Goal: Information Seeking & Learning: Understand process/instructions

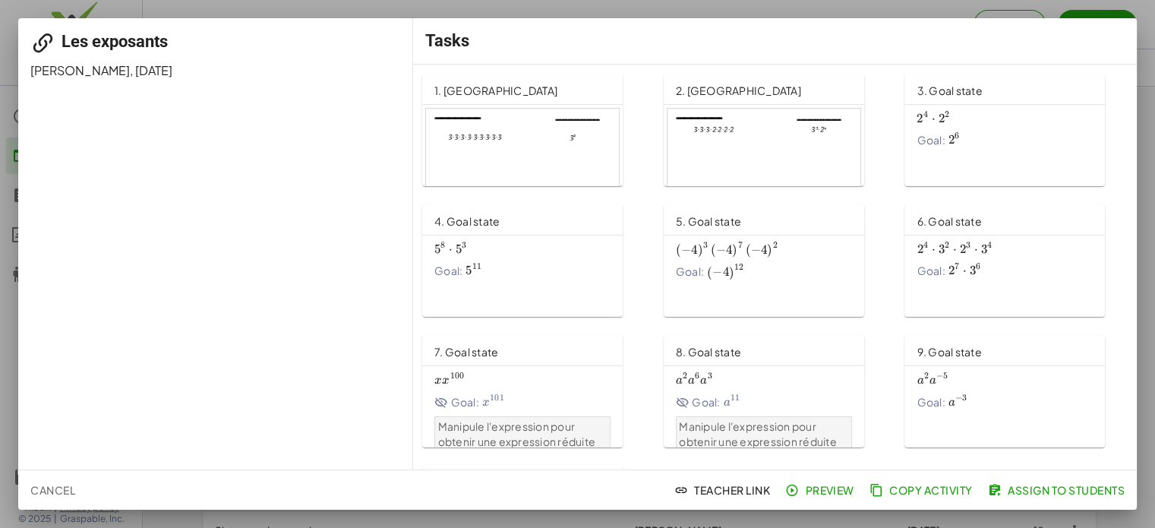
click at [515, 134] on div at bounding box center [522, 163] width 193 height 109
click at [1, 51] on div at bounding box center [577, 264] width 1155 height 528
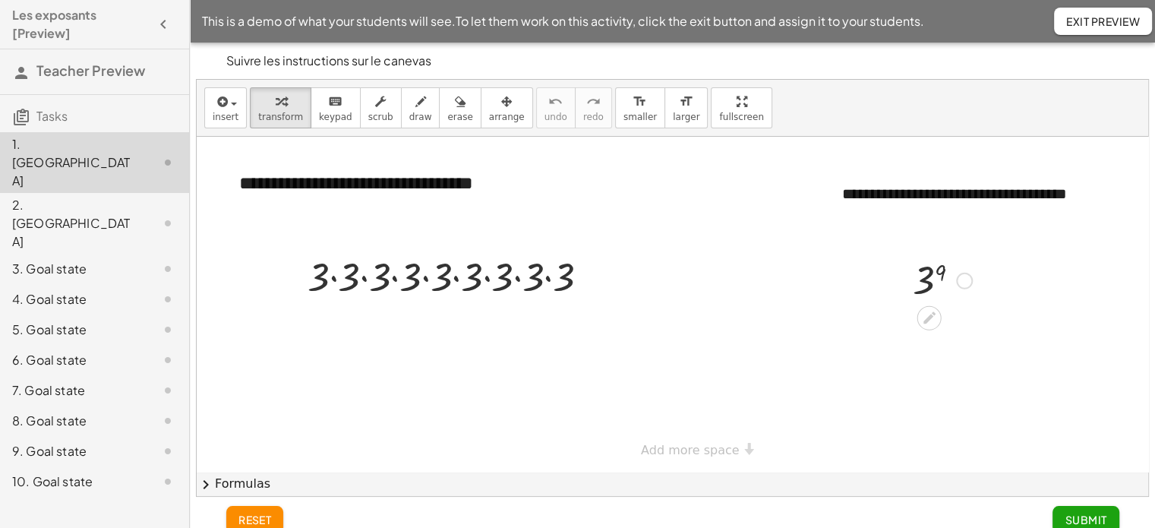
click at [928, 280] on div at bounding box center [942, 279] width 74 height 50
click at [929, 346] on div at bounding box center [942, 329] width 147 height 50
click at [64, 196] on div "2. [GEOGRAPHIC_DATA]" at bounding box center [73, 223] width 122 height 55
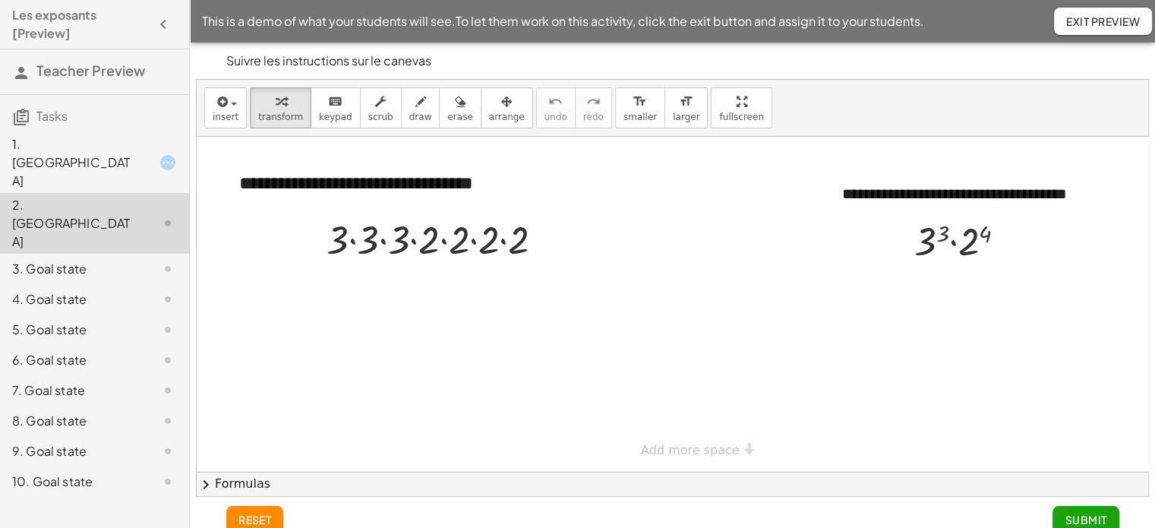
click at [44, 260] on div "3. Goal state" at bounding box center [73, 269] width 122 height 18
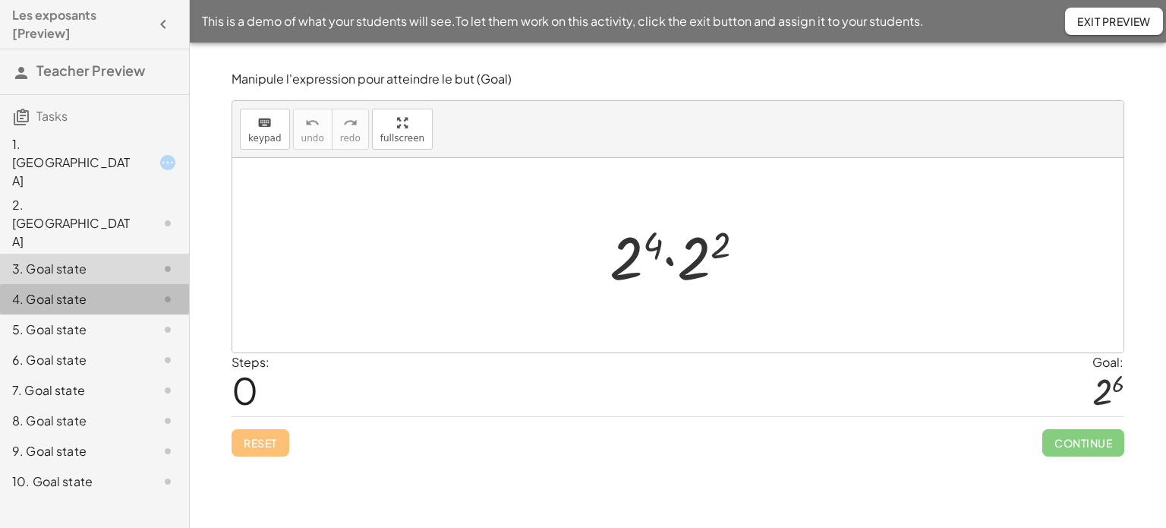
click at [95, 290] on div "4. Goal state" at bounding box center [73, 299] width 122 height 18
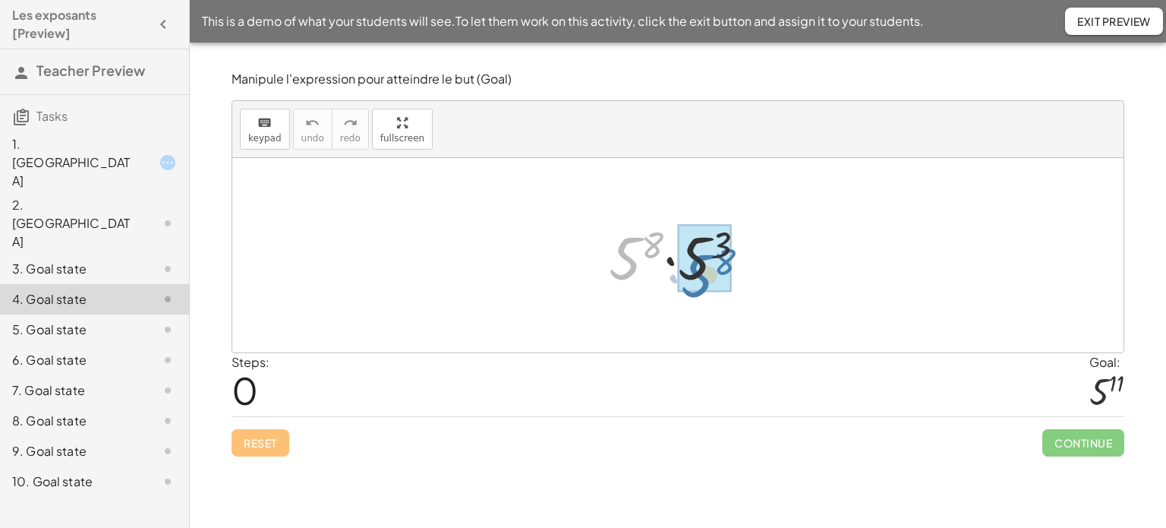
drag, startPoint x: 635, startPoint y: 254, endPoint x: 708, endPoint y: 271, distance: 74.8
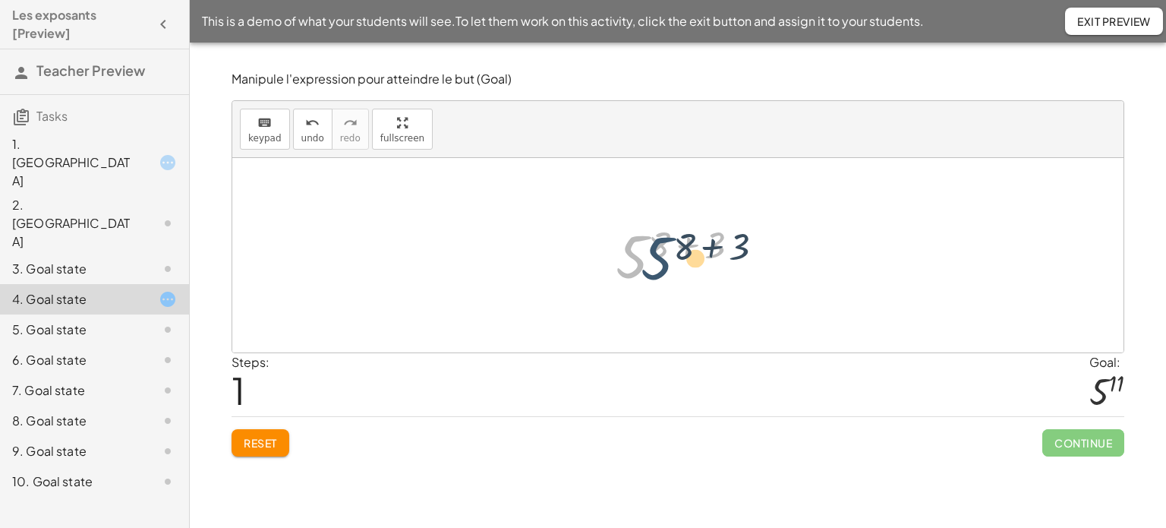
drag, startPoint x: 642, startPoint y: 260, endPoint x: 667, endPoint y: 262, distance: 25.1
click at [667, 262] on div at bounding box center [683, 255] width 151 height 75
drag, startPoint x: 720, startPoint y: 248, endPoint x: 683, endPoint y: 246, distance: 37.3
click at [684, 246] on div at bounding box center [683, 255] width 151 height 75
drag, startPoint x: 717, startPoint y: 245, endPoint x: 664, endPoint y: 248, distance: 52.5
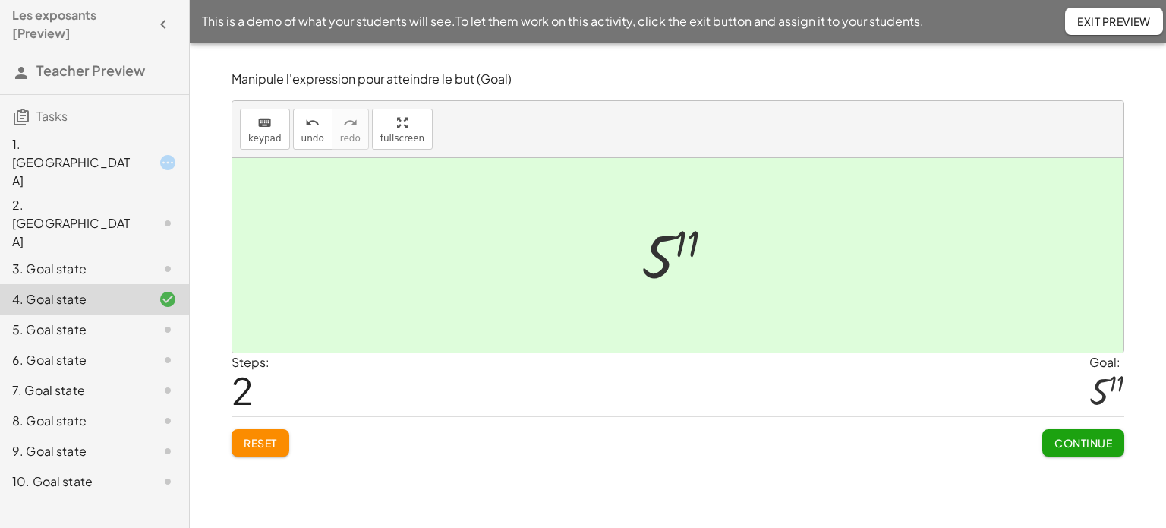
click at [58, 260] on div "3. Goal state" at bounding box center [73, 269] width 122 height 18
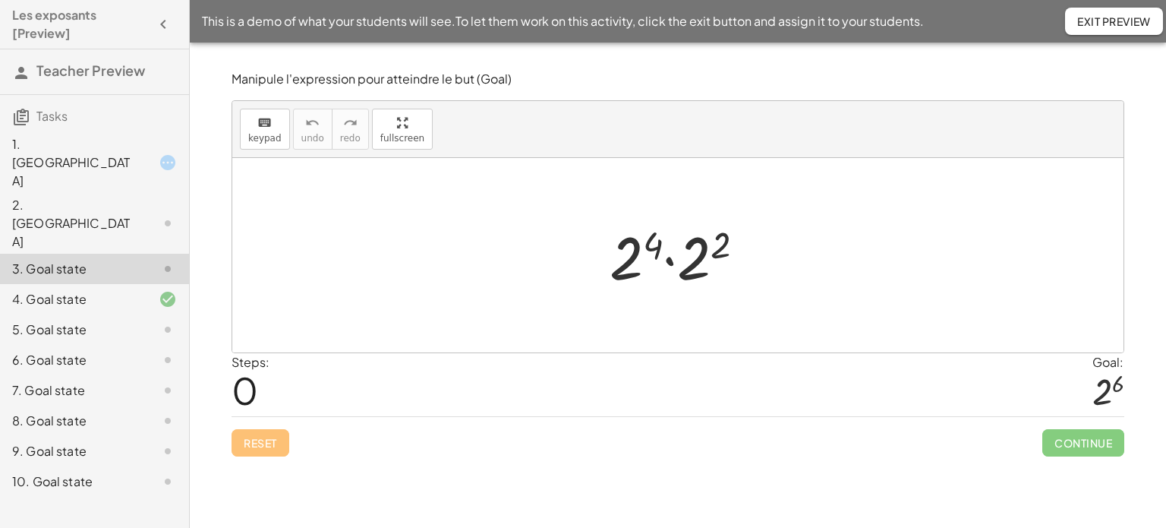
click at [66, 320] on div "5. Goal state" at bounding box center [73, 329] width 122 height 18
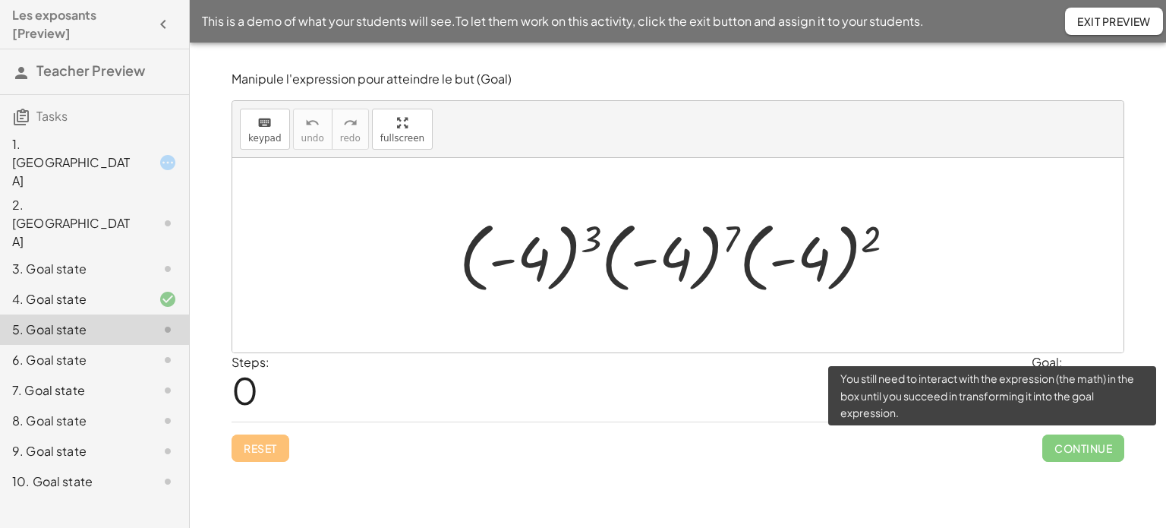
click at [1082, 452] on span "Continue" at bounding box center [1084, 447] width 82 height 27
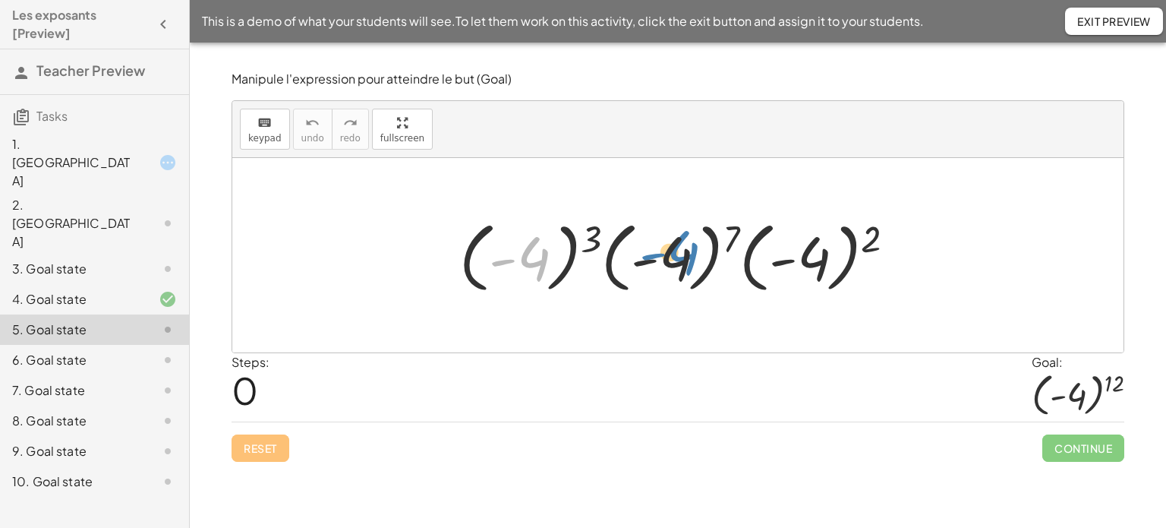
drag, startPoint x: 513, startPoint y: 270, endPoint x: 663, endPoint y: 263, distance: 150.5
click at [663, 263] on div at bounding box center [684, 255] width 464 height 84
drag, startPoint x: 604, startPoint y: 248, endPoint x: 738, endPoint y: 245, distance: 133.7
click at [738, 245] on div at bounding box center [684, 255] width 464 height 84
click at [65, 351] on div "6. Goal state" at bounding box center [73, 360] width 122 height 18
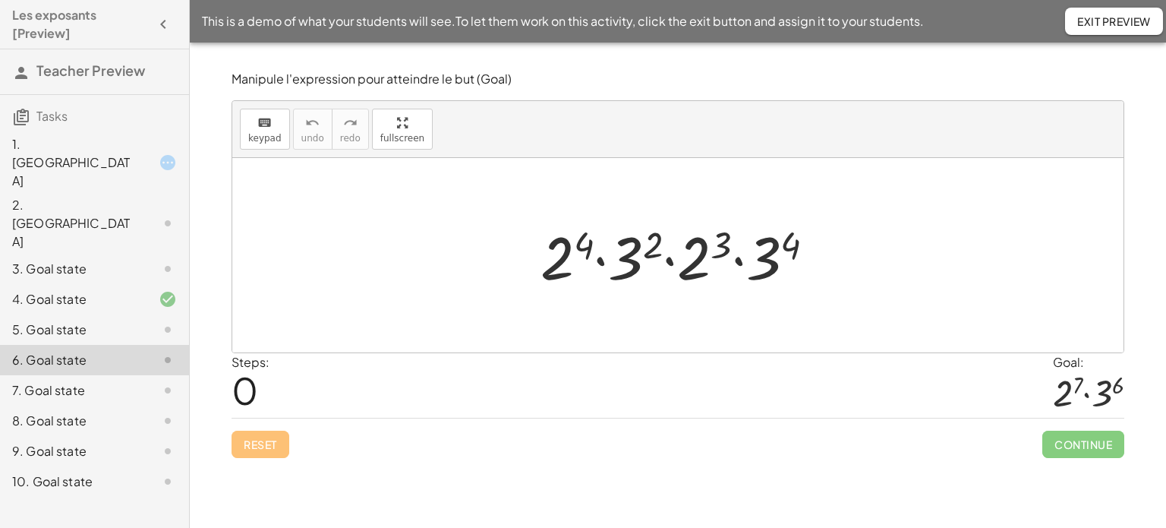
click at [66, 381] on div "7. Goal state" at bounding box center [73, 390] width 122 height 18
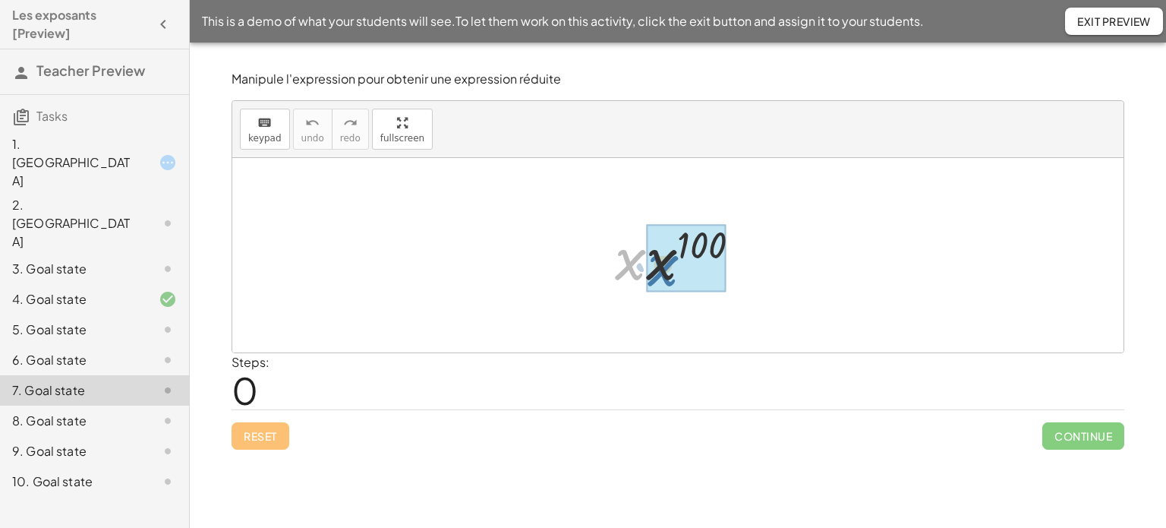
drag, startPoint x: 626, startPoint y: 266, endPoint x: 661, endPoint y: 272, distance: 34.7
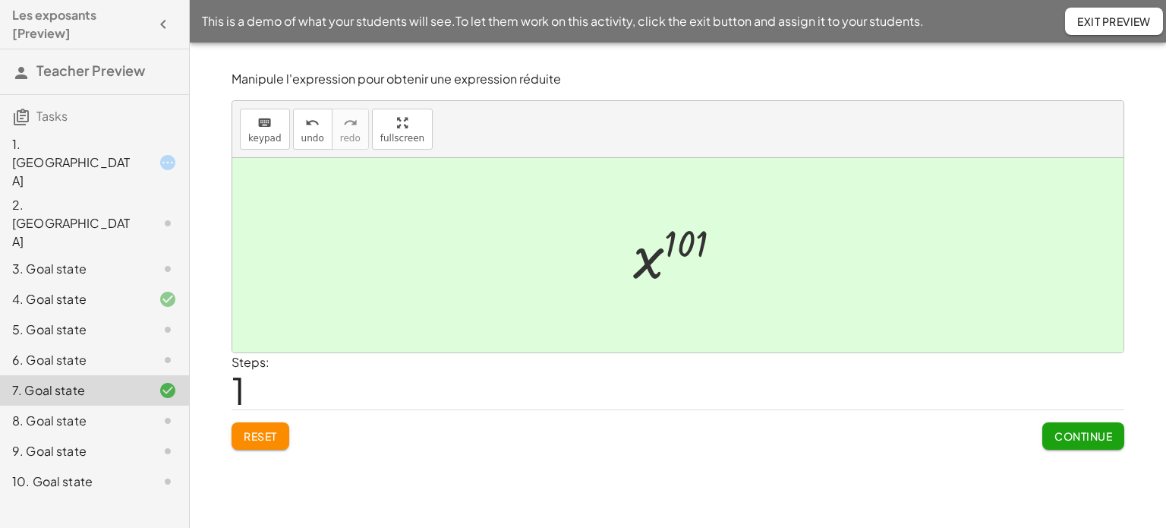
click at [68, 412] on div "8. Goal state" at bounding box center [73, 421] width 122 height 18
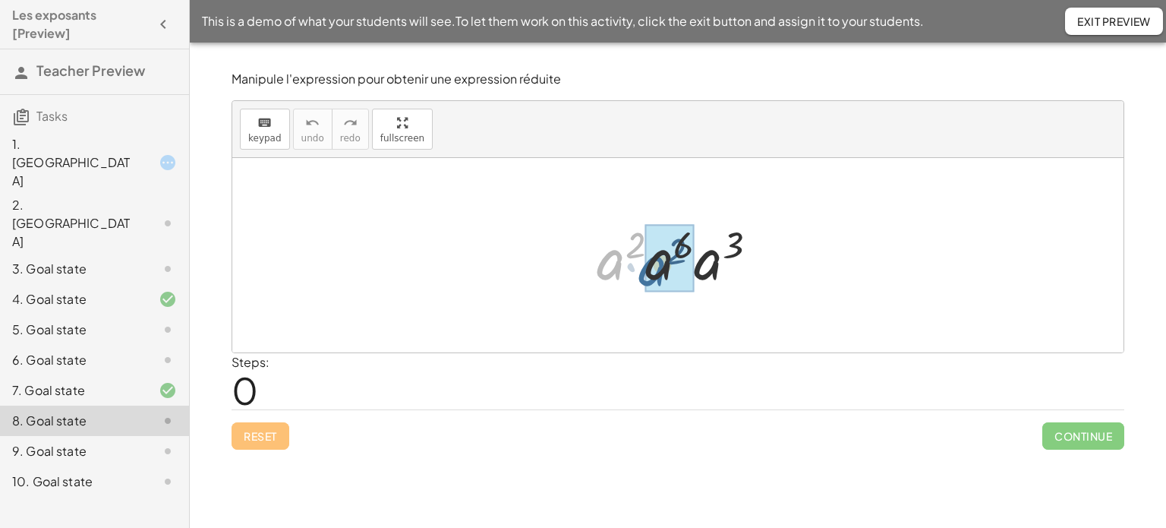
drag, startPoint x: 606, startPoint y: 254, endPoint x: 650, endPoint y: 261, distance: 44.6
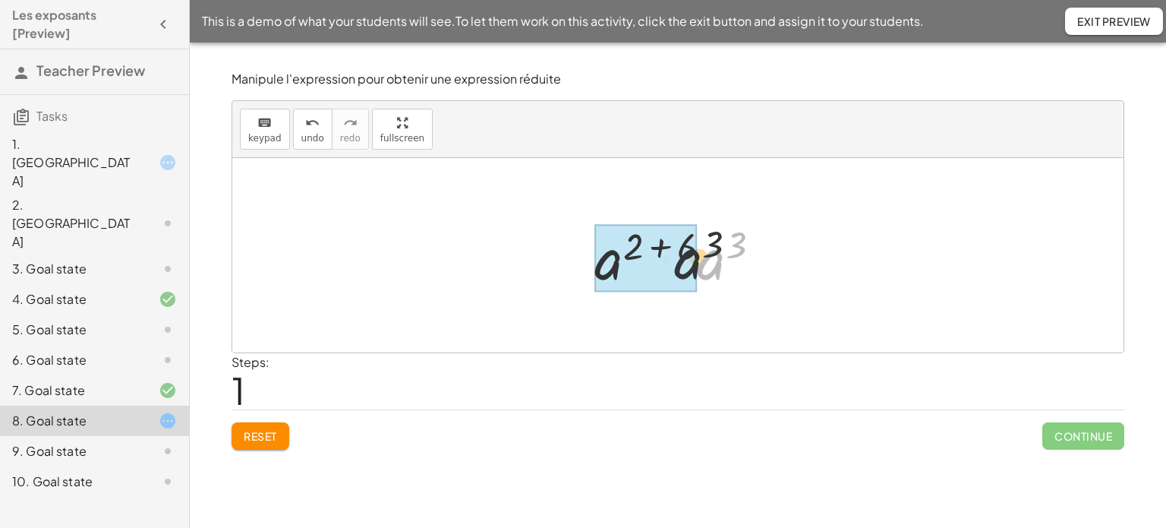
drag, startPoint x: 713, startPoint y: 276, endPoint x: 656, endPoint y: 267, distance: 57.8
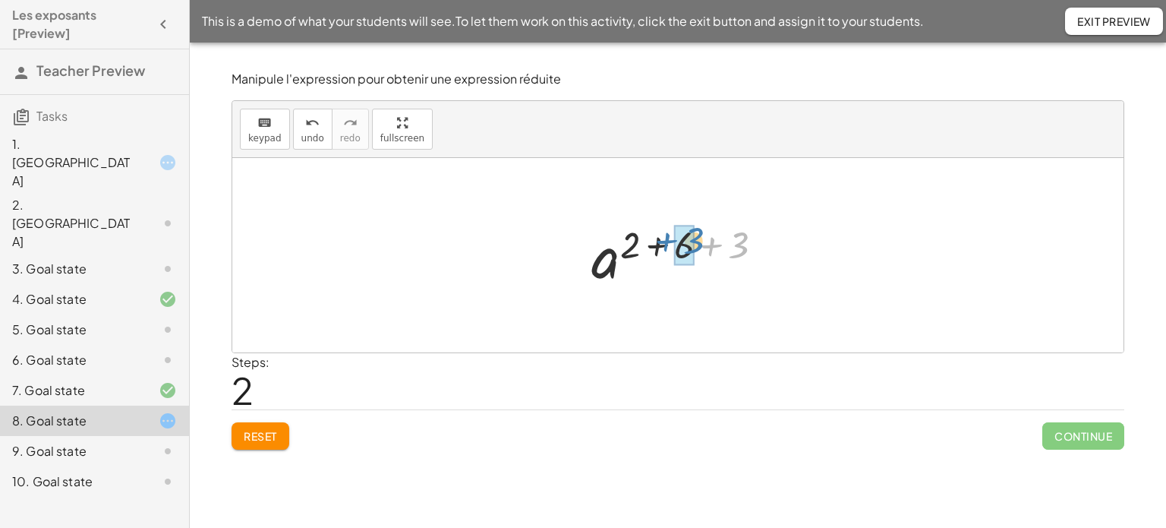
drag, startPoint x: 726, startPoint y: 248, endPoint x: 685, endPoint y: 246, distance: 41.1
click at [661, 241] on div at bounding box center [684, 255] width 142 height 75
drag, startPoint x: 662, startPoint y: 237, endPoint x: 1054, endPoint y: 247, distance: 391.9
click at [1054, 247] on div at bounding box center [677, 255] width 891 height 194
click at [682, 239] on div at bounding box center [684, 255] width 142 height 75
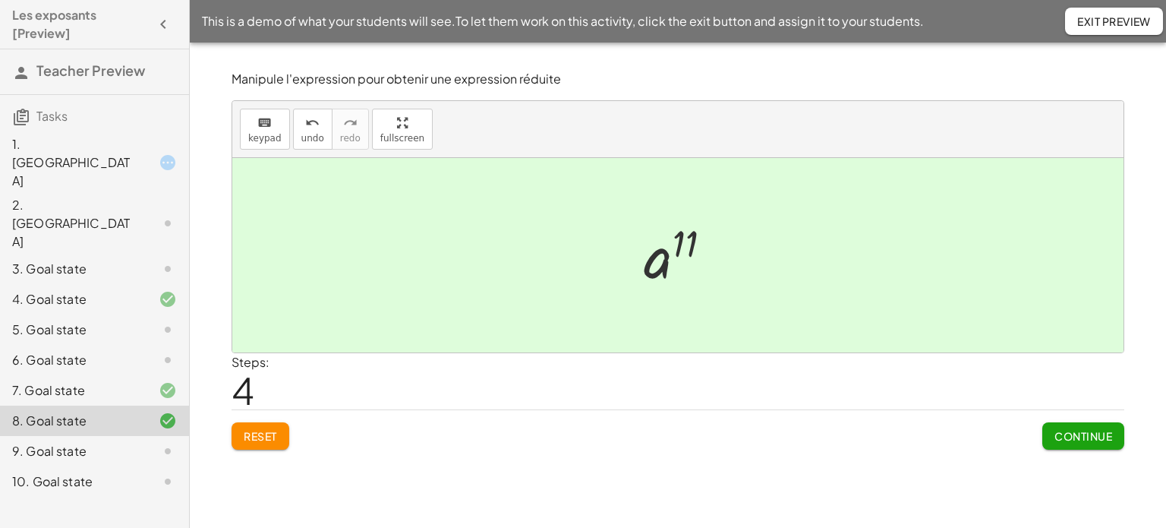
click at [55, 472] on div "10. Goal state" at bounding box center [73, 481] width 122 height 18
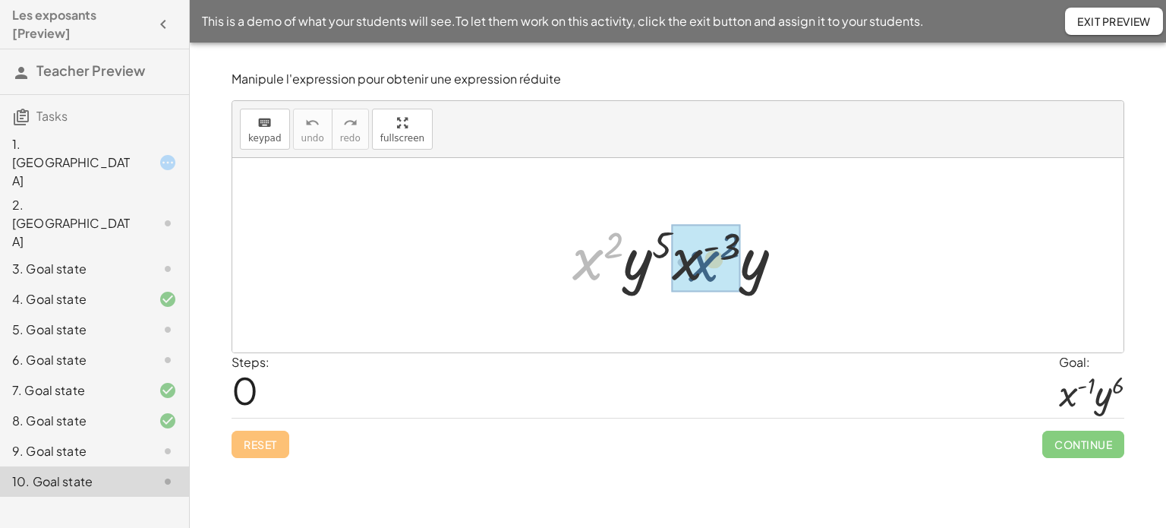
drag, startPoint x: 592, startPoint y: 257, endPoint x: 709, endPoint y: 259, distance: 116.9
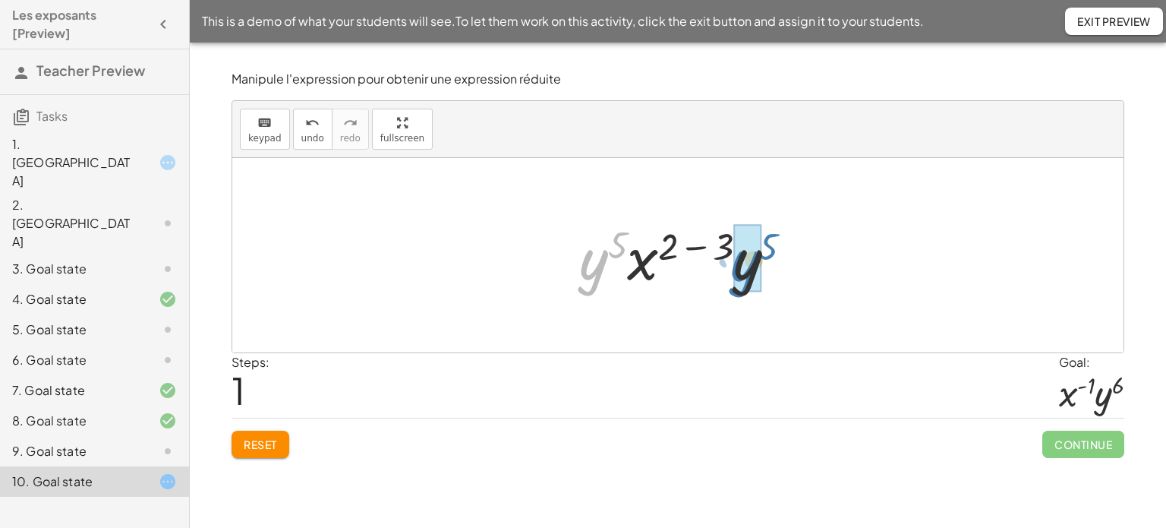
drag, startPoint x: 598, startPoint y: 273, endPoint x: 752, endPoint y: 275, distance: 154.2
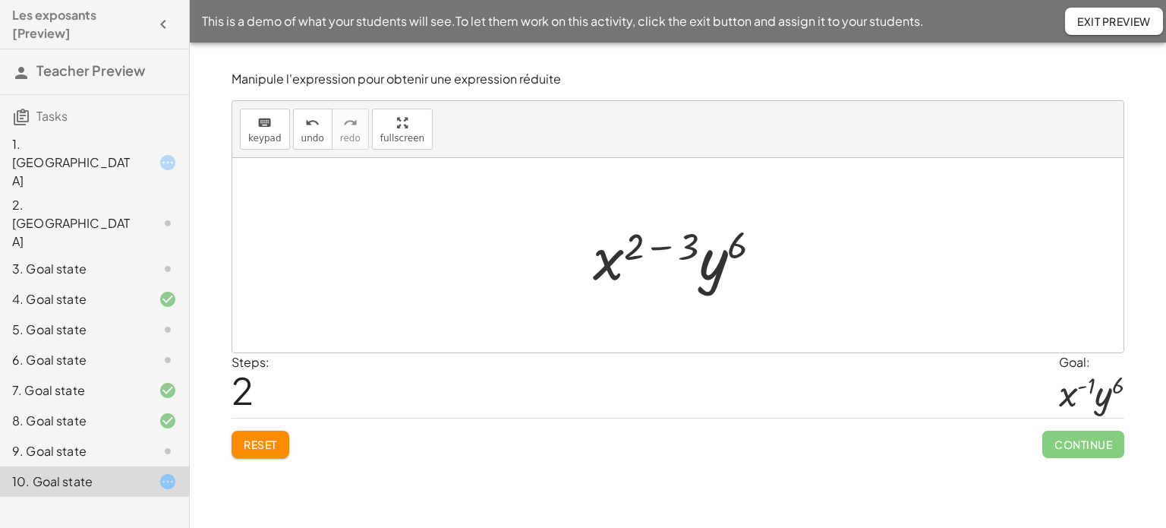
click at [623, 203] on div at bounding box center [677, 255] width 891 height 194
